Goal: Communication & Community: Participate in discussion

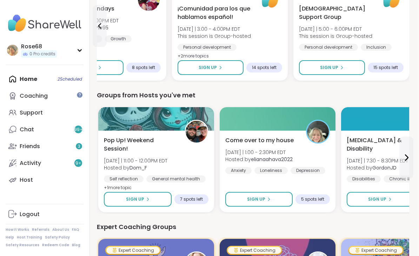
scroll to position [297, 1]
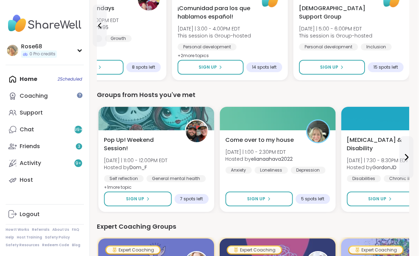
click at [262, 196] on span "Sign Up" at bounding box center [256, 199] width 18 height 6
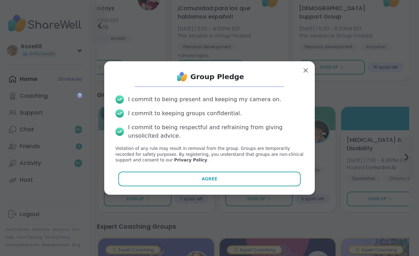
click at [257, 187] on button "Agree" at bounding box center [209, 179] width 183 height 15
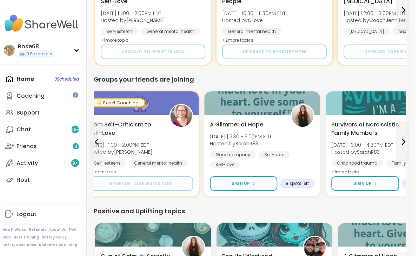
scroll to position [576, 1]
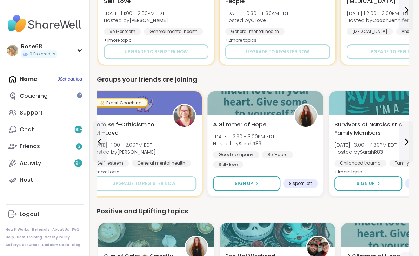
click at [249, 181] on span "Sign Up" at bounding box center [244, 184] width 18 height 6
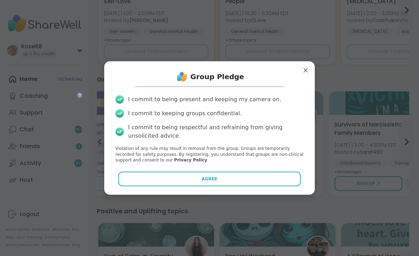
click at [248, 185] on button "Agree" at bounding box center [209, 179] width 183 height 15
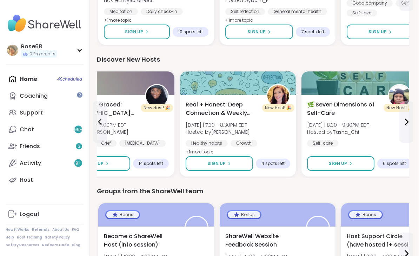
scroll to position [858, 1]
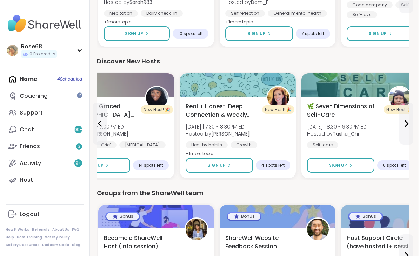
click at [231, 159] on button "Sign Up" at bounding box center [218, 165] width 67 height 15
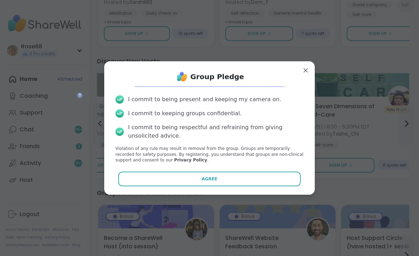
click at [236, 187] on button "Agree" at bounding box center [209, 179] width 183 height 15
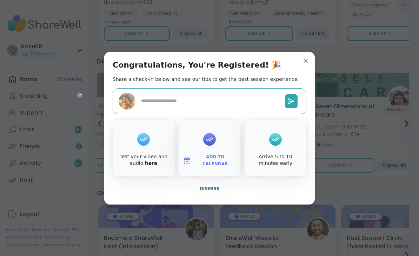
type textarea "*"
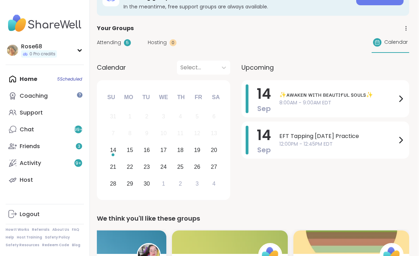
scroll to position [0, 1]
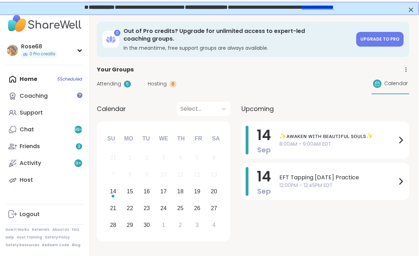
click at [307, 141] on span "8:00AM - 9:00AM EDT" at bounding box center [337, 144] width 117 height 7
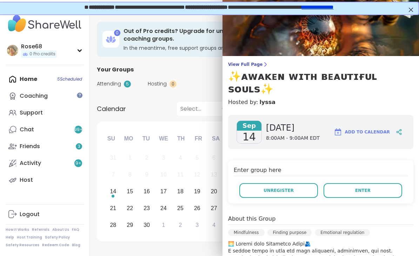
click at [357, 183] on button "Enter" at bounding box center [362, 190] width 79 height 15
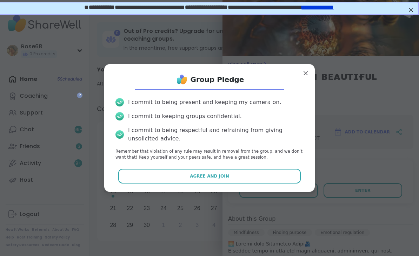
click at [232, 179] on button "Agree and Join" at bounding box center [209, 176] width 183 height 15
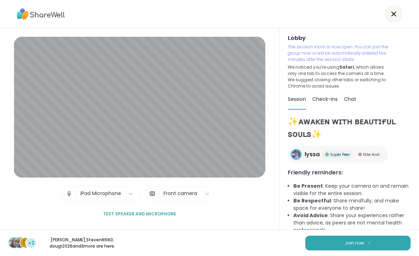
click at [352, 233] on div "d +3 [PERSON_NAME] , Steven6560 , dougr2026 and 3 more are here. Join now" at bounding box center [209, 243] width 419 height 26
click at [343, 245] on button "Join now" at bounding box center [357, 243] width 105 height 15
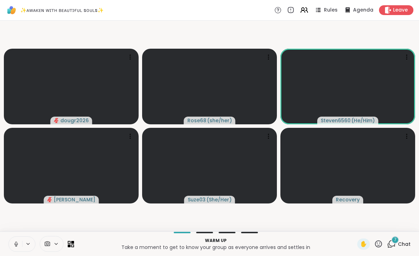
click at [25, 243] on icon at bounding box center [28, 244] width 6 height 6
click at [20, 245] on button at bounding box center [15, 244] width 13 height 15
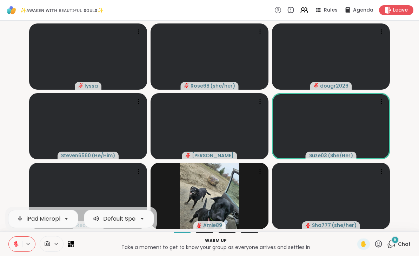
click at [14, 149] on video-player-container "lyssa Rose68 ( she/her ) dougr2026 Steven6560 ( He/Him ) [PERSON_NAME] Suze03 (…" at bounding box center [209, 125] width 410 height 205
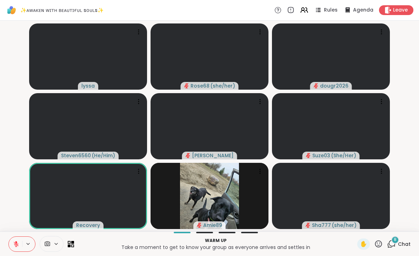
click at [395, 236] on div "8" at bounding box center [395, 240] width 8 height 8
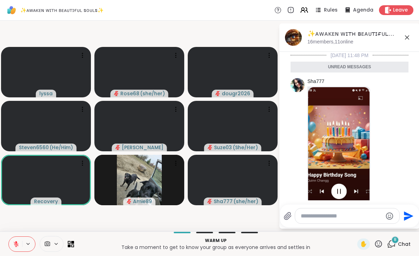
scroll to position [934, 0]
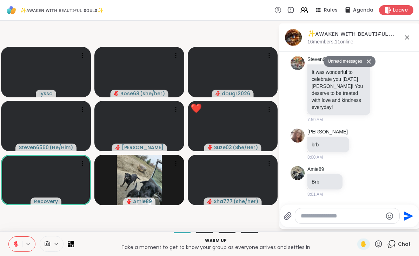
click at [384, 87] on icon at bounding box center [382, 89] width 5 height 5
click at [324, 77] on div "Select Reaction: Heart" at bounding box center [326, 78] width 6 height 6
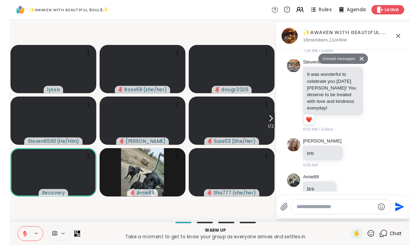
scroll to position [944, 0]
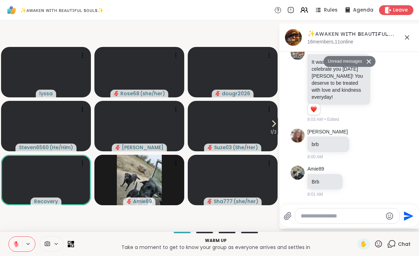
click at [406, 31] on div "✨ᴀᴡᴀᴋᴇɴ ᴡɪᴛʜ ʙᴇᴀᴜᴛɪғᴜʟ sᴏᴜʟs✨, [DATE]" at bounding box center [360, 33] width 107 height 9
click at [409, 33] on icon at bounding box center [406, 37] width 8 height 8
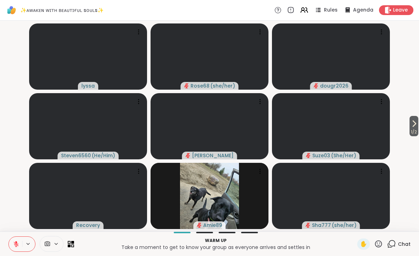
click at [409, 127] on button "1 / 2" at bounding box center [413, 126] width 9 height 20
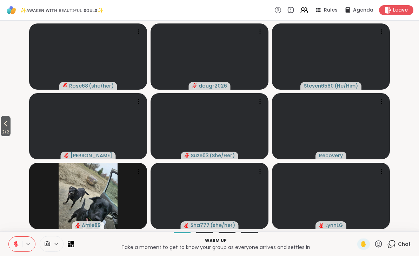
click at [5, 122] on icon at bounding box center [5, 124] width 8 height 8
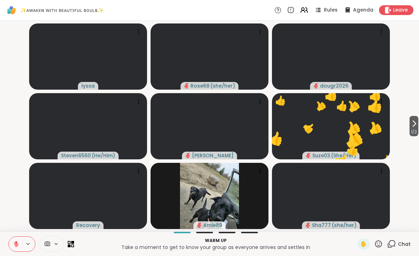
click at [12, 240] on button at bounding box center [15, 244] width 13 height 15
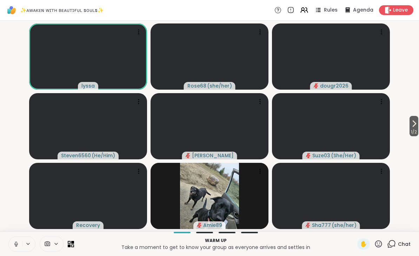
click at [19, 241] on button at bounding box center [15, 244] width 13 height 15
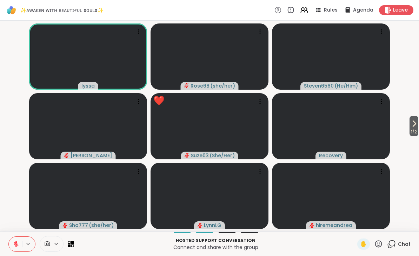
click at [380, 241] on icon at bounding box center [378, 244] width 9 height 9
click at [354, 222] on span "❤️" at bounding box center [357, 226] width 7 height 8
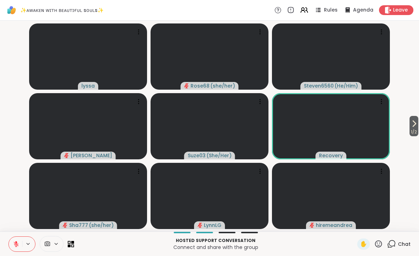
click at [382, 238] on div "Hosted support conversation Connect and share with the group ✋ Chat" at bounding box center [209, 244] width 419 height 25
click at [376, 243] on icon at bounding box center [378, 244] width 7 height 7
click at [367, 232] on div "✋ ❤️ 👍 🌟 🎉" at bounding box center [381, 226] width 70 height 22
click at [376, 241] on icon at bounding box center [378, 244] width 9 height 9
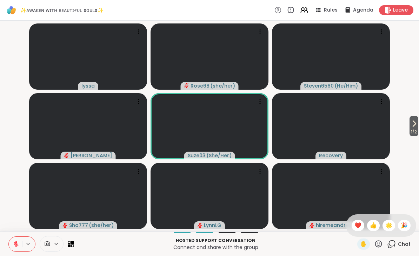
click at [355, 222] on span "❤️" at bounding box center [357, 226] width 7 height 8
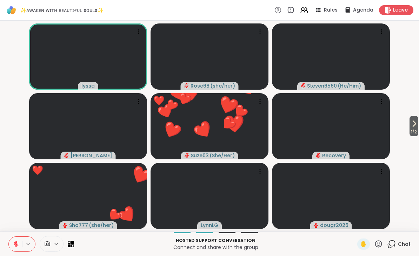
click at [375, 243] on icon at bounding box center [378, 244] width 9 height 9
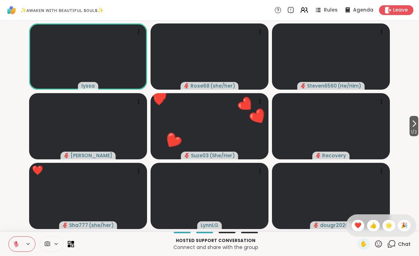
click at [357, 224] on span "❤️" at bounding box center [357, 226] width 7 height 8
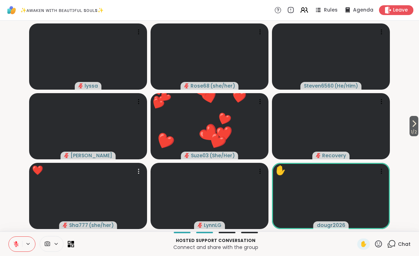
click at [84, 229] on div "Sha777 ( she/her )" at bounding box center [88, 226] width 58 height 8
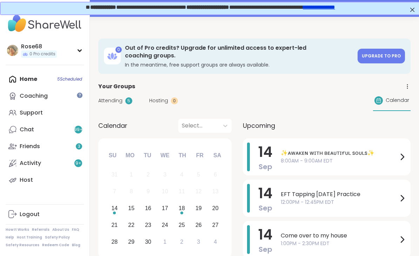
click at [309, 157] on span "8:00AM - 9:00AM EDT" at bounding box center [338, 160] width 117 height 7
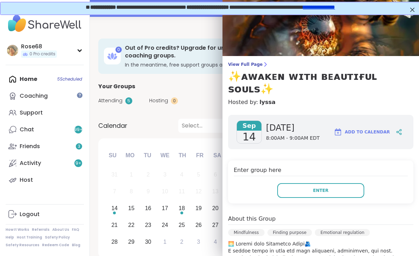
click at [296, 183] on button "Enter" at bounding box center [320, 190] width 87 height 15
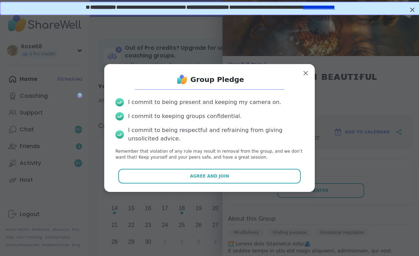
click at [191, 177] on span "Agree and Join" at bounding box center [209, 176] width 39 height 6
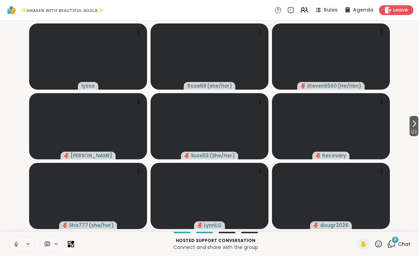
click at [9, 240] on button at bounding box center [15, 244] width 13 height 15
click at [18, 244] on icon at bounding box center [16, 244] width 6 height 6
click at [410, 122] on icon at bounding box center [413, 124] width 8 height 8
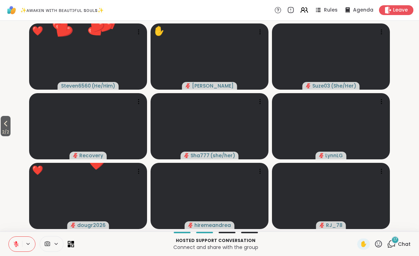
click at [0, 114] on div "2 / 2 ❤️ Steven6560 ( He/Him ) ❤️ ❤️ ❤️ ❤️ ❤️ ❤️ ❤️ ❤️ ❤️ ❤️ ❤️ ❤️ ❤️ ❤️ ❤️ ❤️ …" at bounding box center [209, 126] width 419 height 211
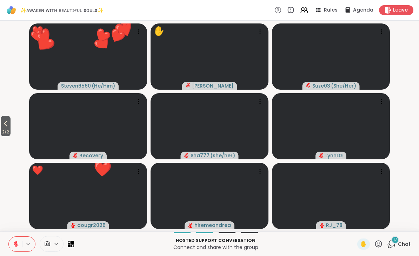
click at [7, 120] on icon at bounding box center [5, 124] width 8 height 8
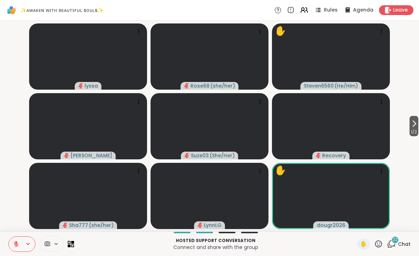
click at [355, 243] on div "Hosted support conversation Connect and share with the group ✋ 22 Chat" at bounding box center [209, 244] width 419 height 25
click at [365, 241] on span "✋" at bounding box center [363, 244] width 7 height 8
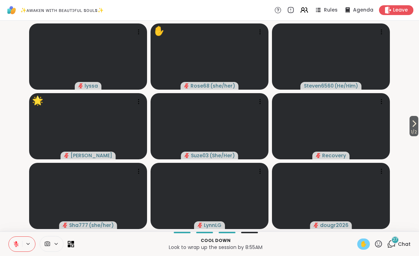
click at [28, 244] on icon at bounding box center [28, 244] width 6 height 6
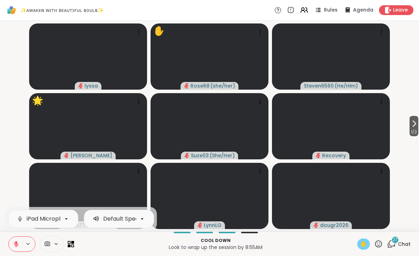
click at [23, 242] on button at bounding box center [28, 244] width 13 height 6
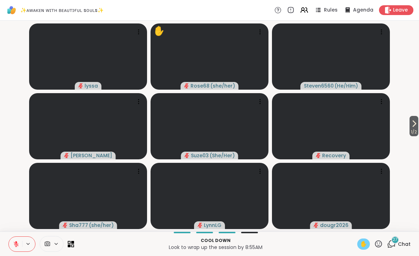
click at [11, 241] on button at bounding box center [15, 244] width 13 height 15
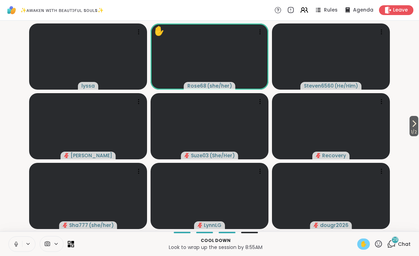
click at [21, 240] on button at bounding box center [15, 244] width 13 height 15
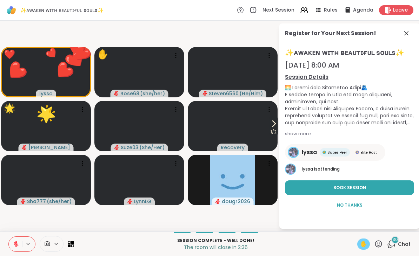
click at [404, 29] on icon at bounding box center [406, 33] width 8 height 8
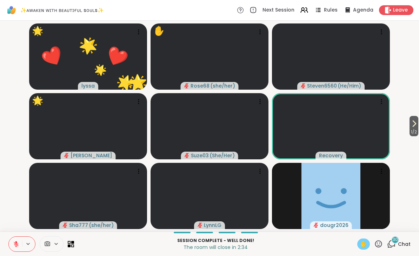
click at [366, 242] on span "✋" at bounding box center [363, 244] width 7 height 8
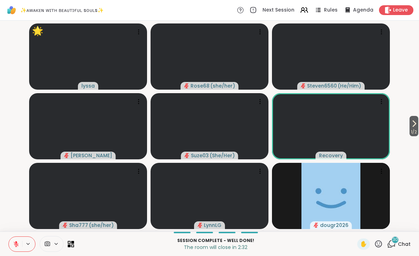
click at [381, 242] on icon at bounding box center [378, 244] width 7 height 7
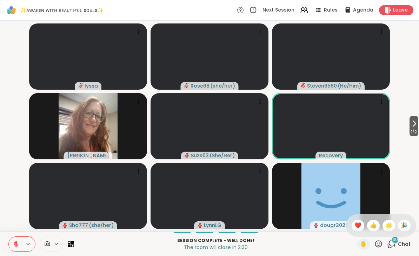
click at [386, 223] on span "🌟" at bounding box center [388, 226] width 7 height 8
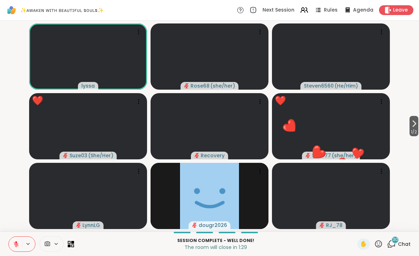
click at [378, 241] on icon at bounding box center [378, 244] width 9 height 9
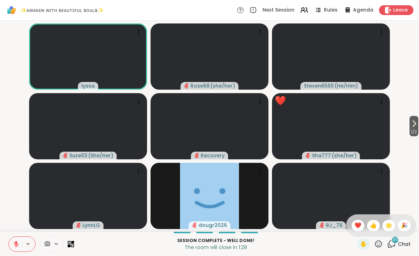
click at [354, 224] on span "❤️" at bounding box center [357, 226] width 7 height 8
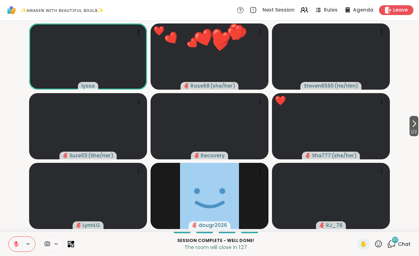
click at [377, 243] on icon at bounding box center [378, 244] width 9 height 9
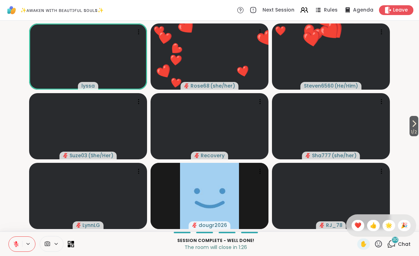
click at [391, 225] on span "🌟" at bounding box center [388, 226] width 7 height 8
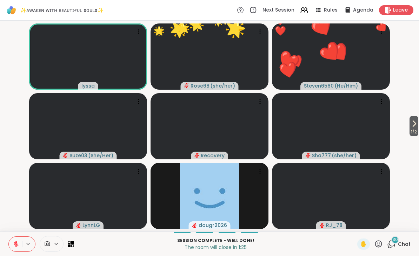
click at [378, 248] on icon at bounding box center [378, 244] width 7 height 7
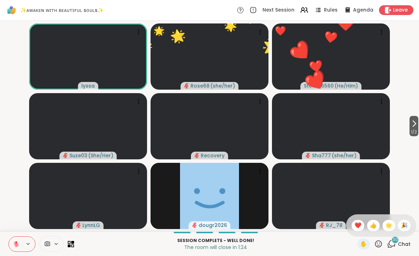
click at [405, 228] on span "🎉" at bounding box center [403, 226] width 7 height 8
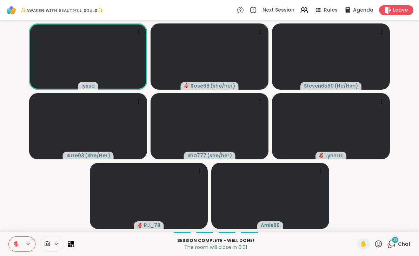
click at [21, 246] on button at bounding box center [15, 244] width 13 height 15
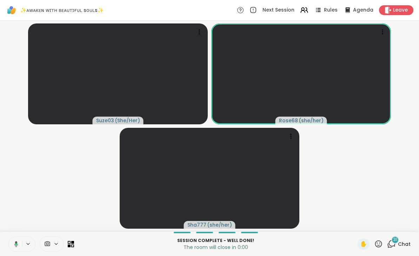
click at [396, 12] on span "Leave" at bounding box center [400, 10] width 15 height 7
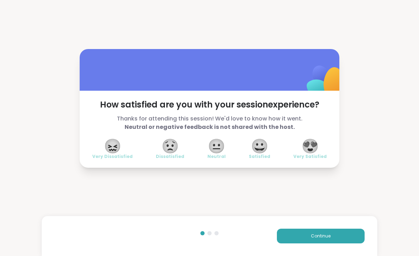
click at [313, 145] on span "😍" at bounding box center [310, 146] width 18 height 13
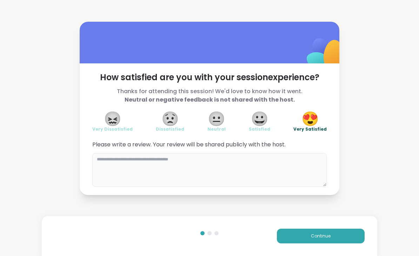
click at [142, 169] on textarea at bounding box center [209, 170] width 234 height 34
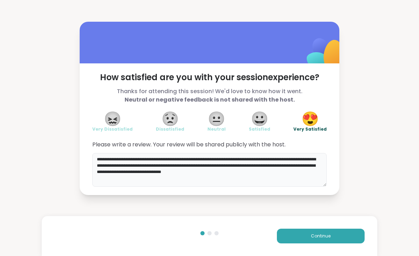
type textarea "**********"
click at [350, 236] on button "Continue" at bounding box center [321, 236] width 88 height 15
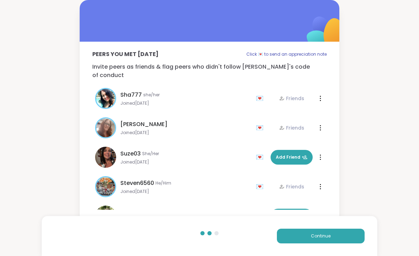
click at [343, 237] on button "Continue" at bounding box center [321, 236] width 88 height 15
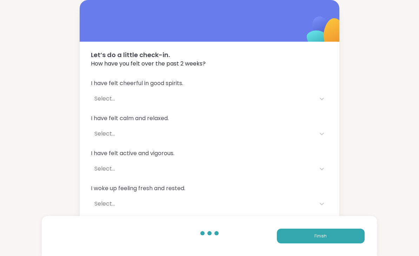
click at [337, 237] on button "Finish" at bounding box center [321, 236] width 88 height 15
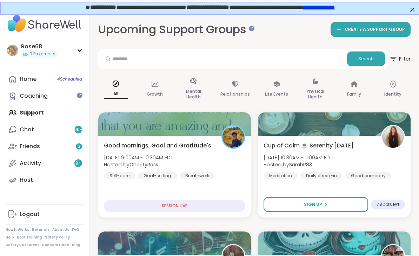
click at [37, 77] on link "Home 4 Scheduled" at bounding box center [45, 79] width 78 height 17
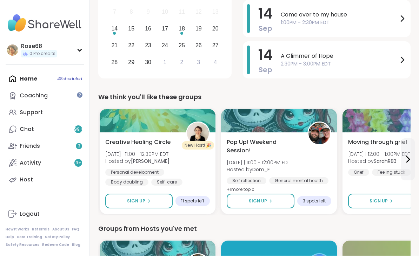
scroll to position [163, 0]
